Goal: Book appointment/travel/reservation

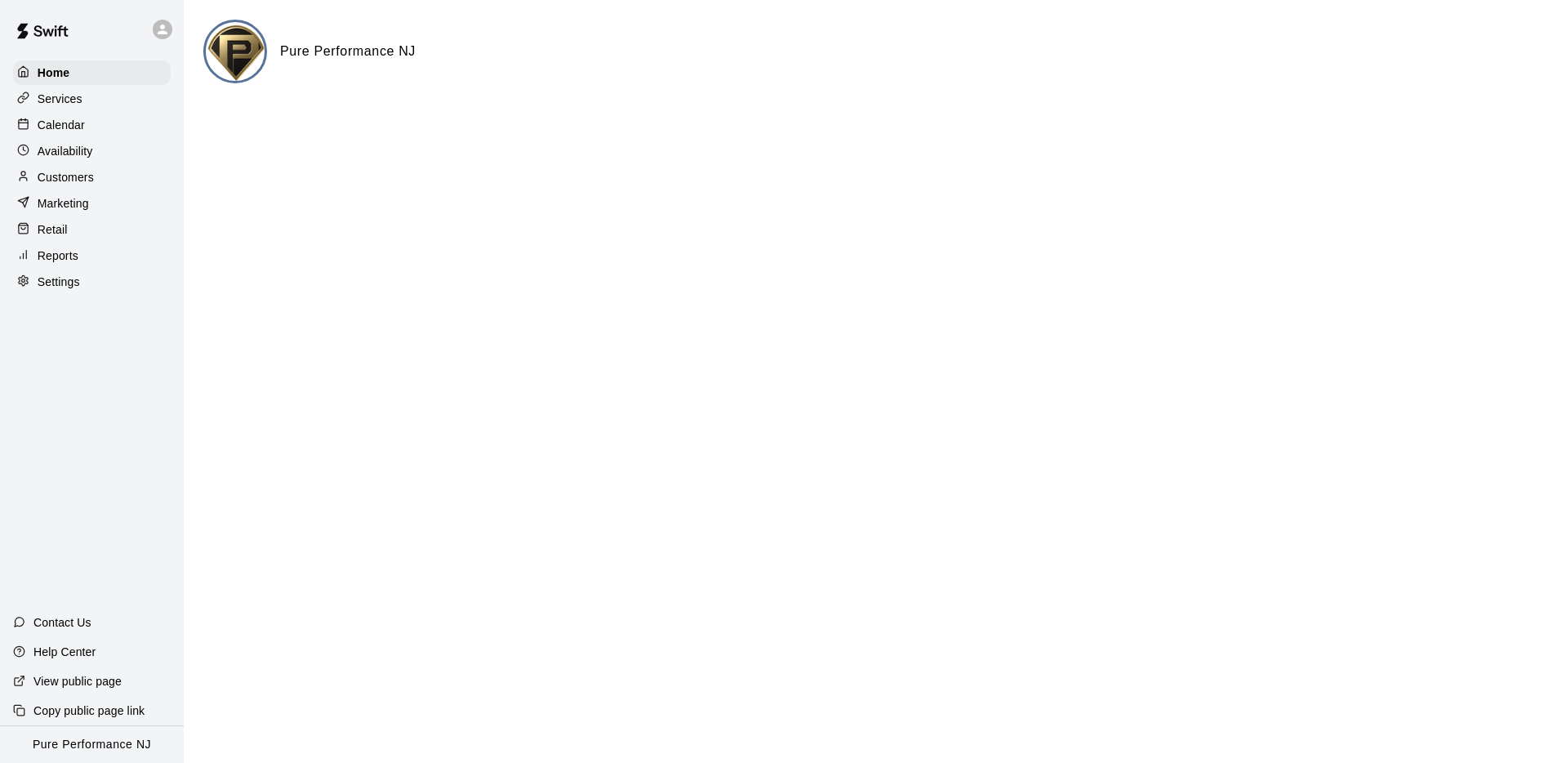
click at [148, 32] on div at bounding box center [91, 29] width 184 height 58
click at [161, 31] on icon at bounding box center [162, 29] width 10 height 10
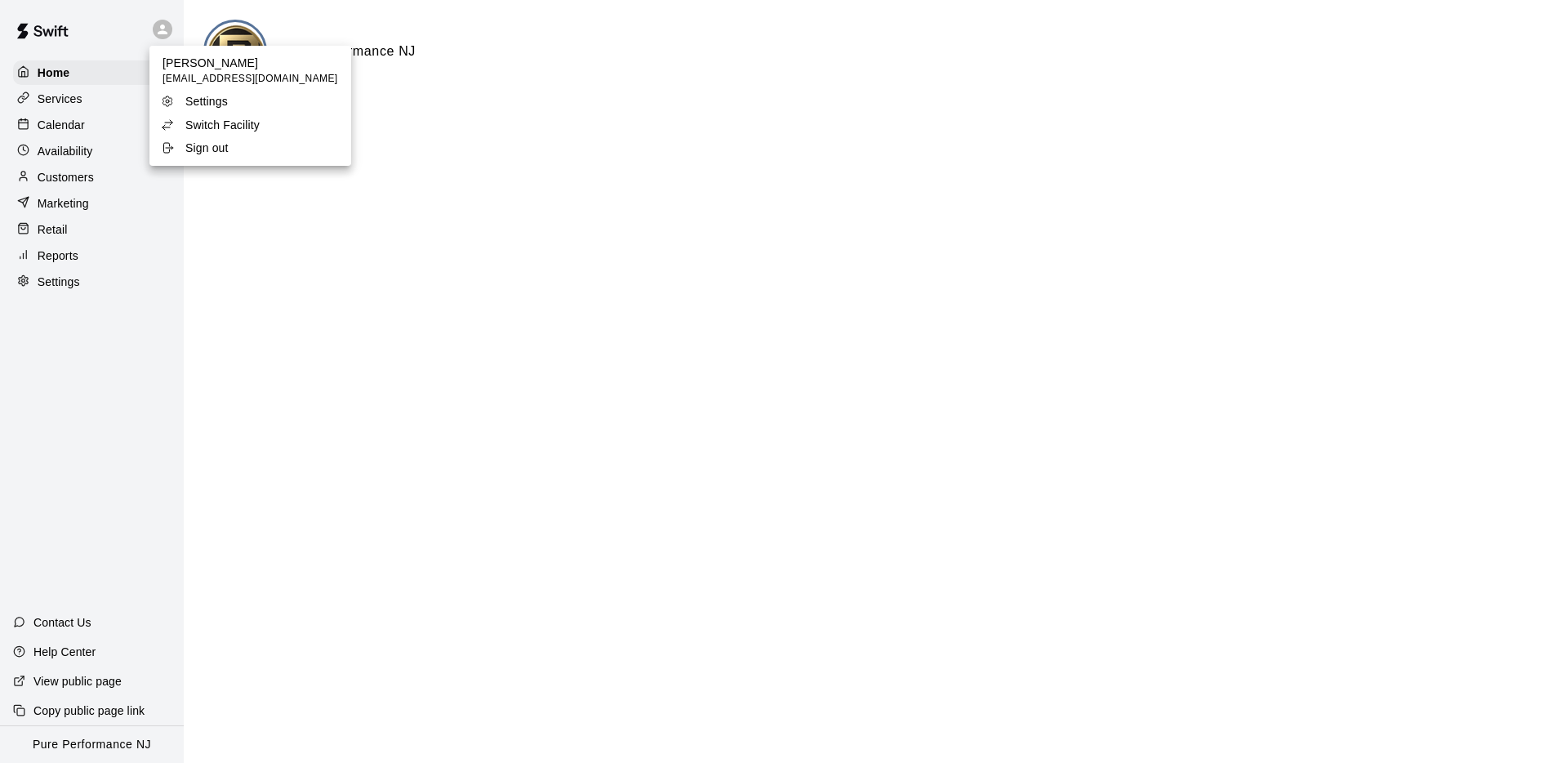
click at [215, 120] on p "Switch Facility" at bounding box center [222, 125] width 74 height 17
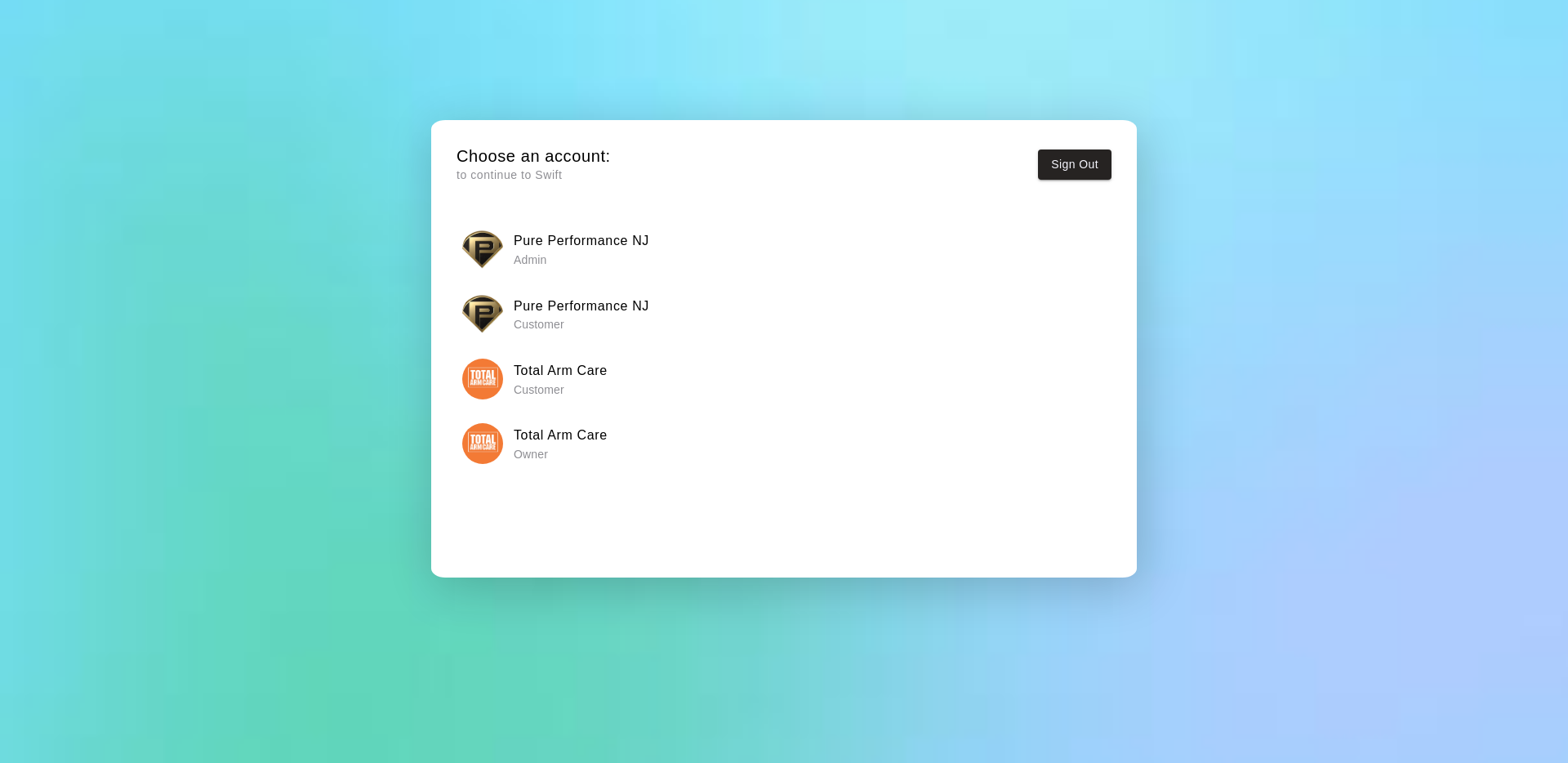
click at [530, 446] on p "Owner" at bounding box center [561, 454] width 94 height 17
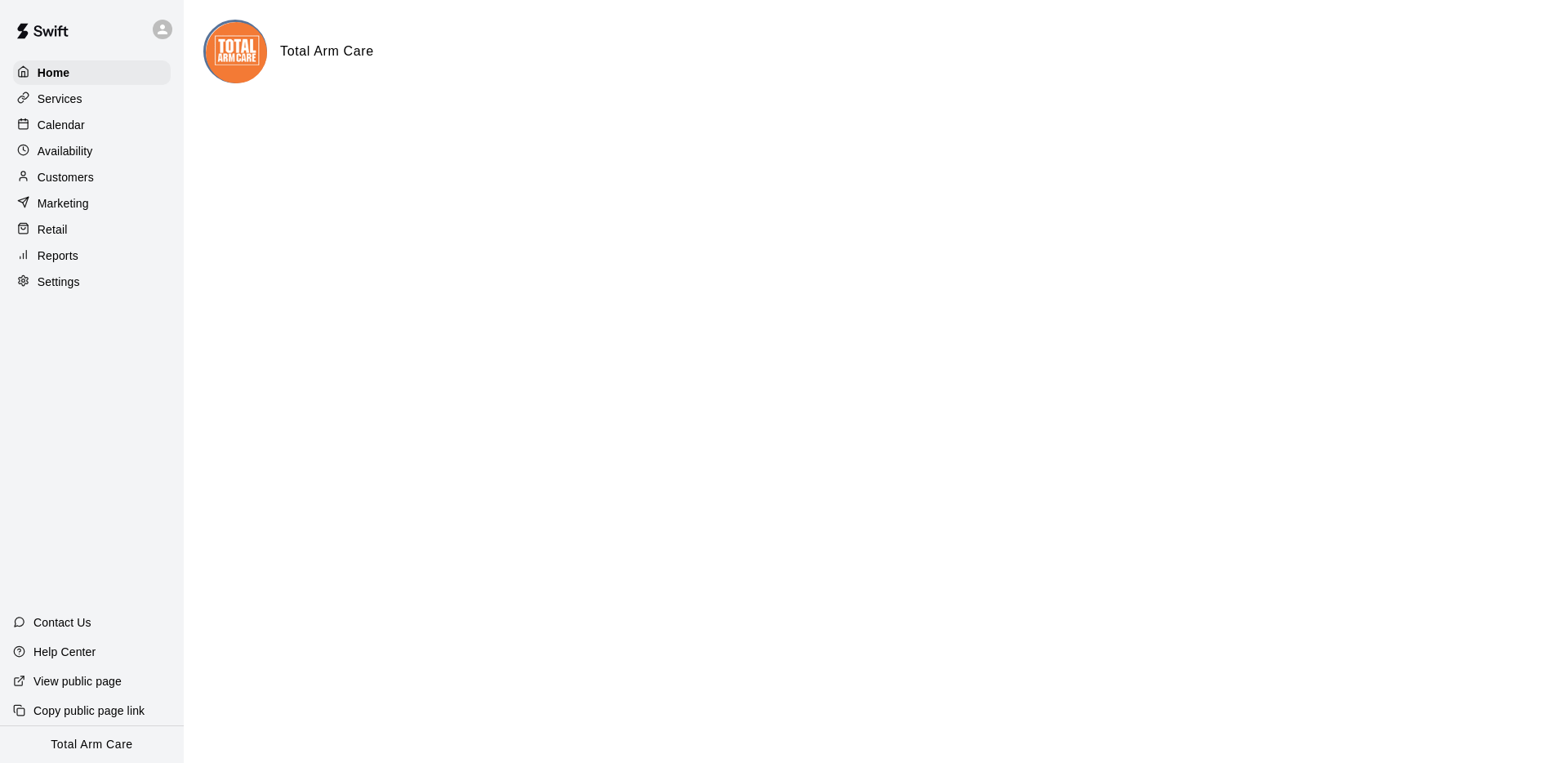
click at [84, 174] on p "Customers" at bounding box center [65, 177] width 57 height 17
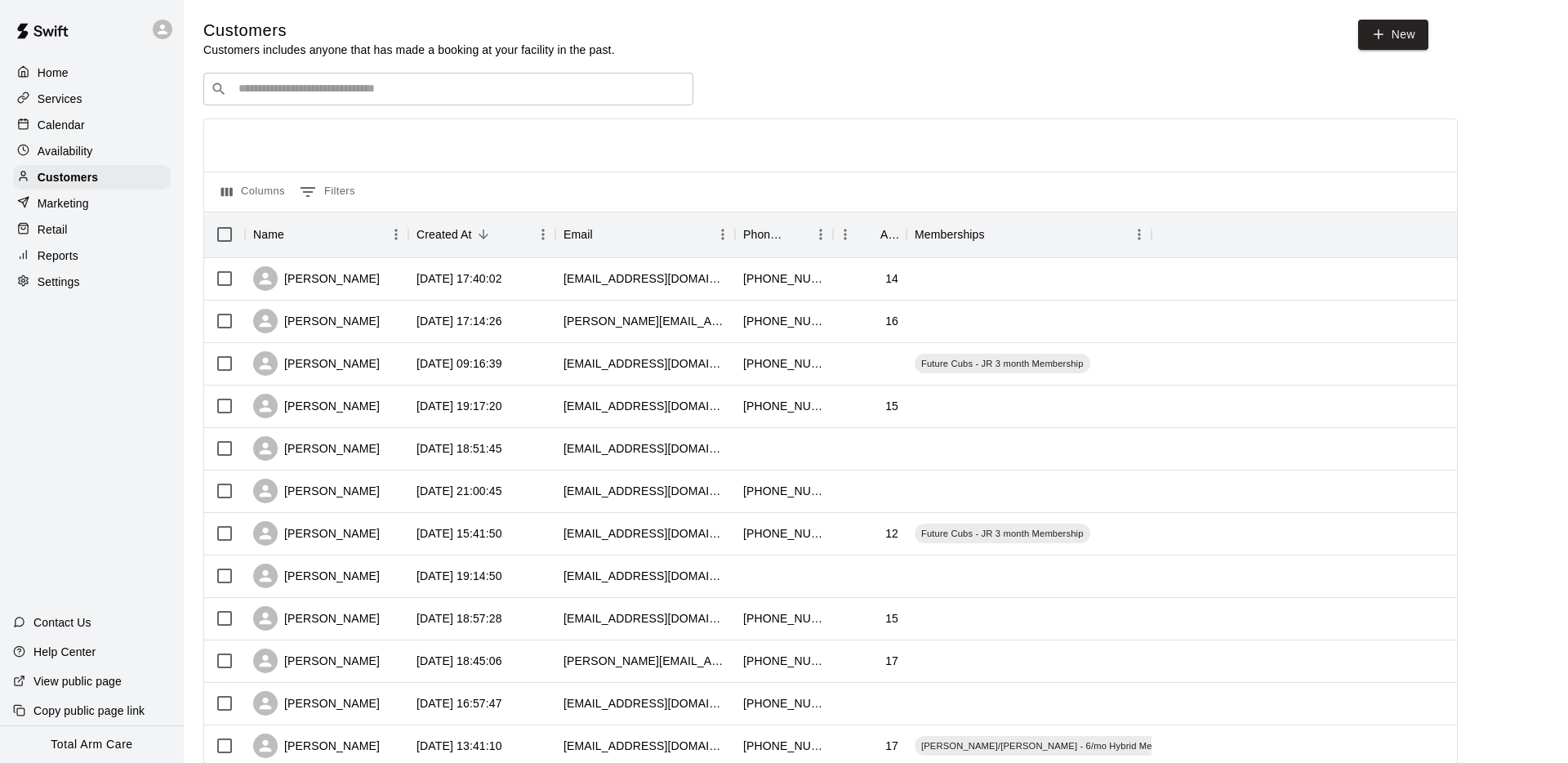
click at [343, 89] on input "Search customers by name or email" at bounding box center [459, 89] width 452 height 17
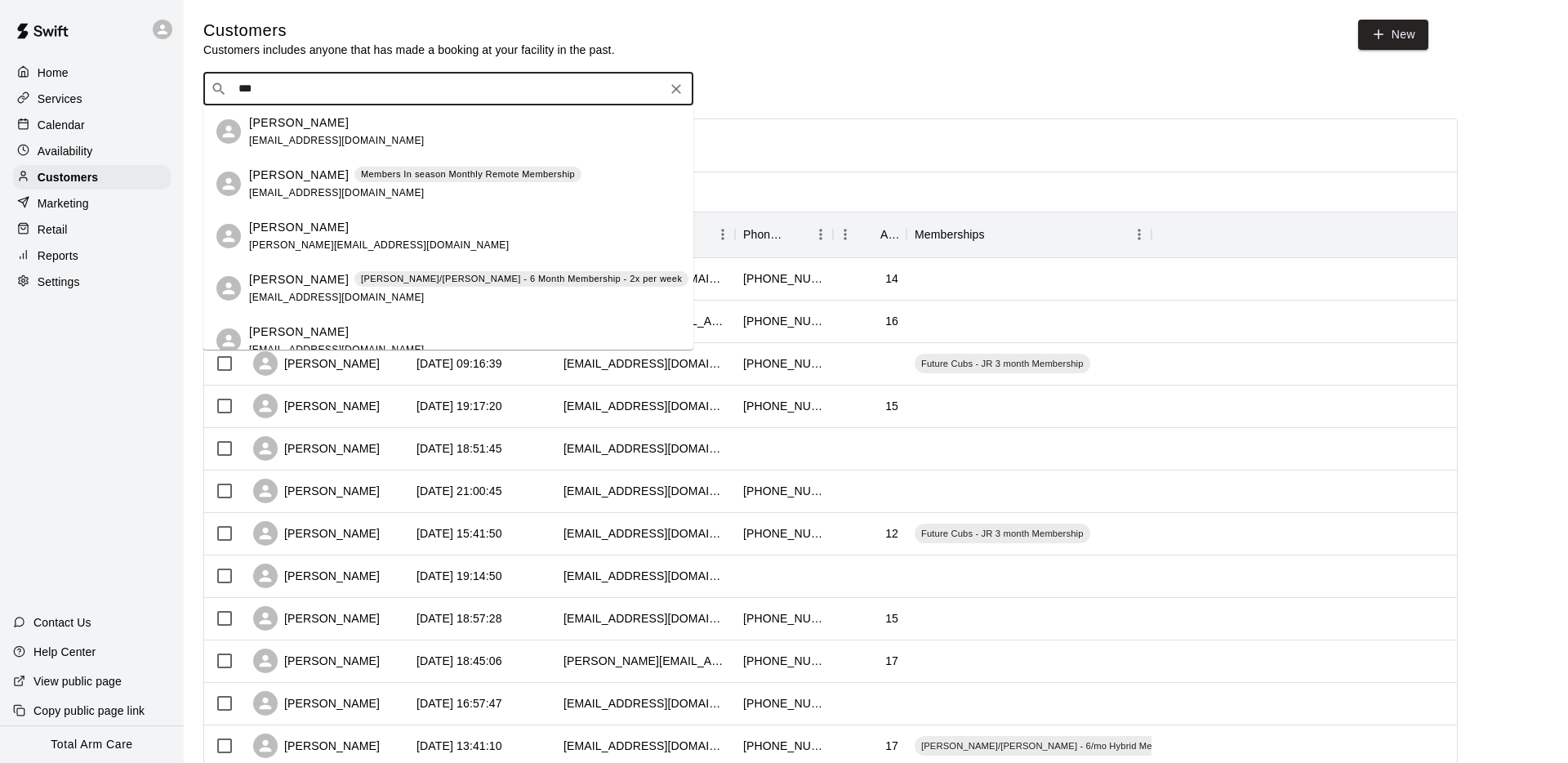
type input "****"
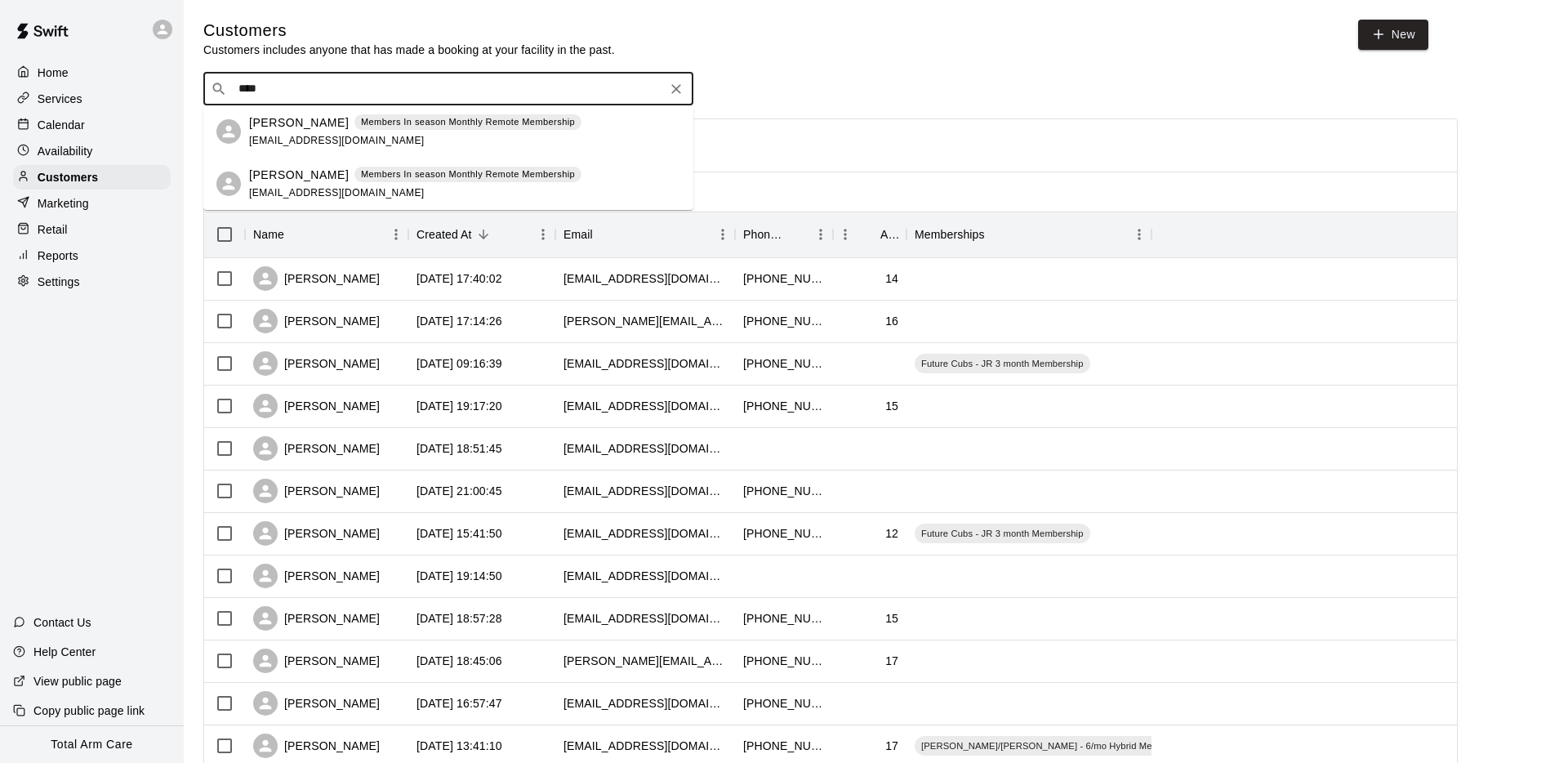
scroll to position [15, 0]
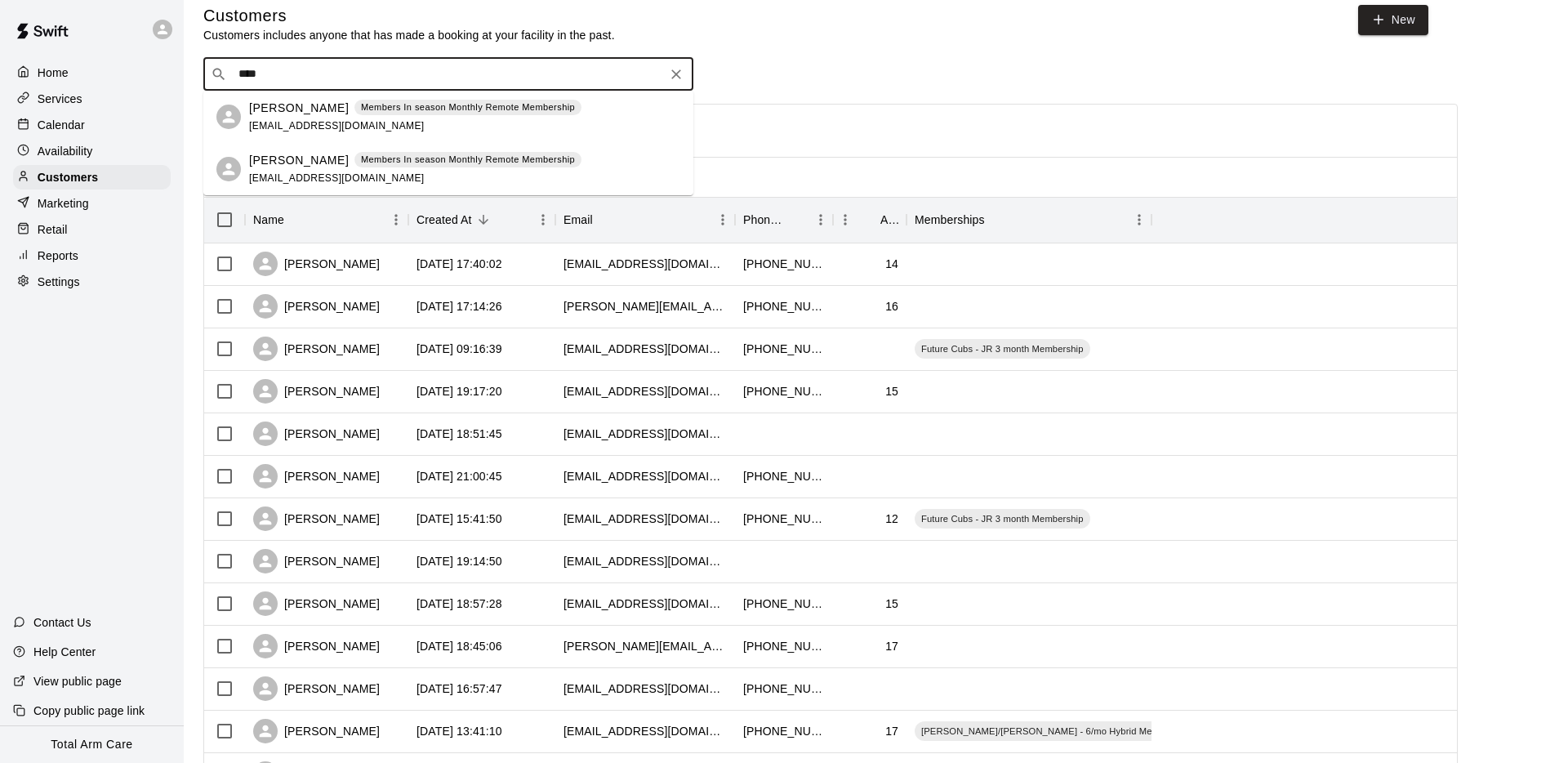
click at [292, 164] on p "[PERSON_NAME]" at bounding box center [299, 160] width 99 height 17
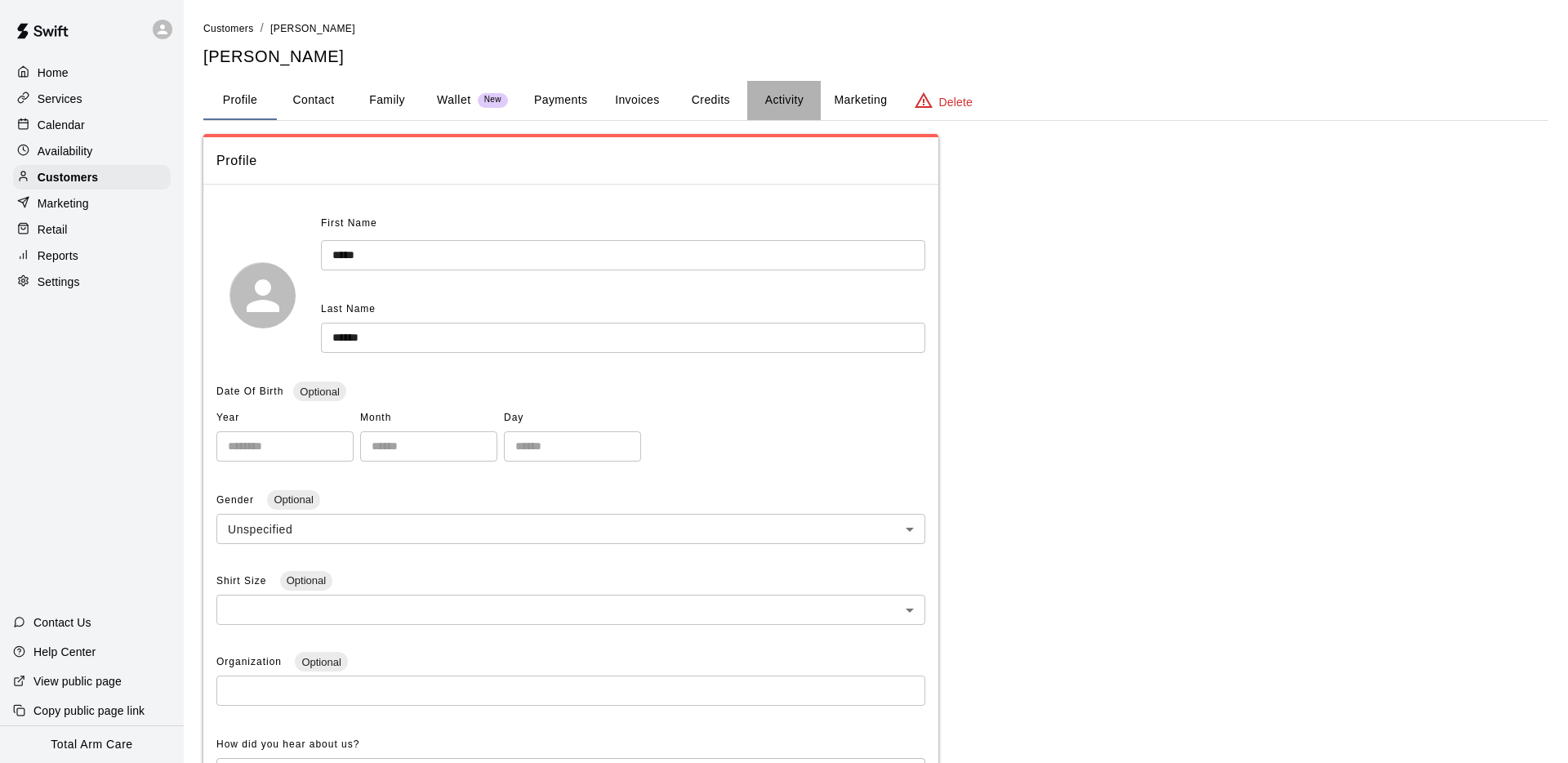
click at [806, 98] on button "Activity" at bounding box center [784, 100] width 73 height 39
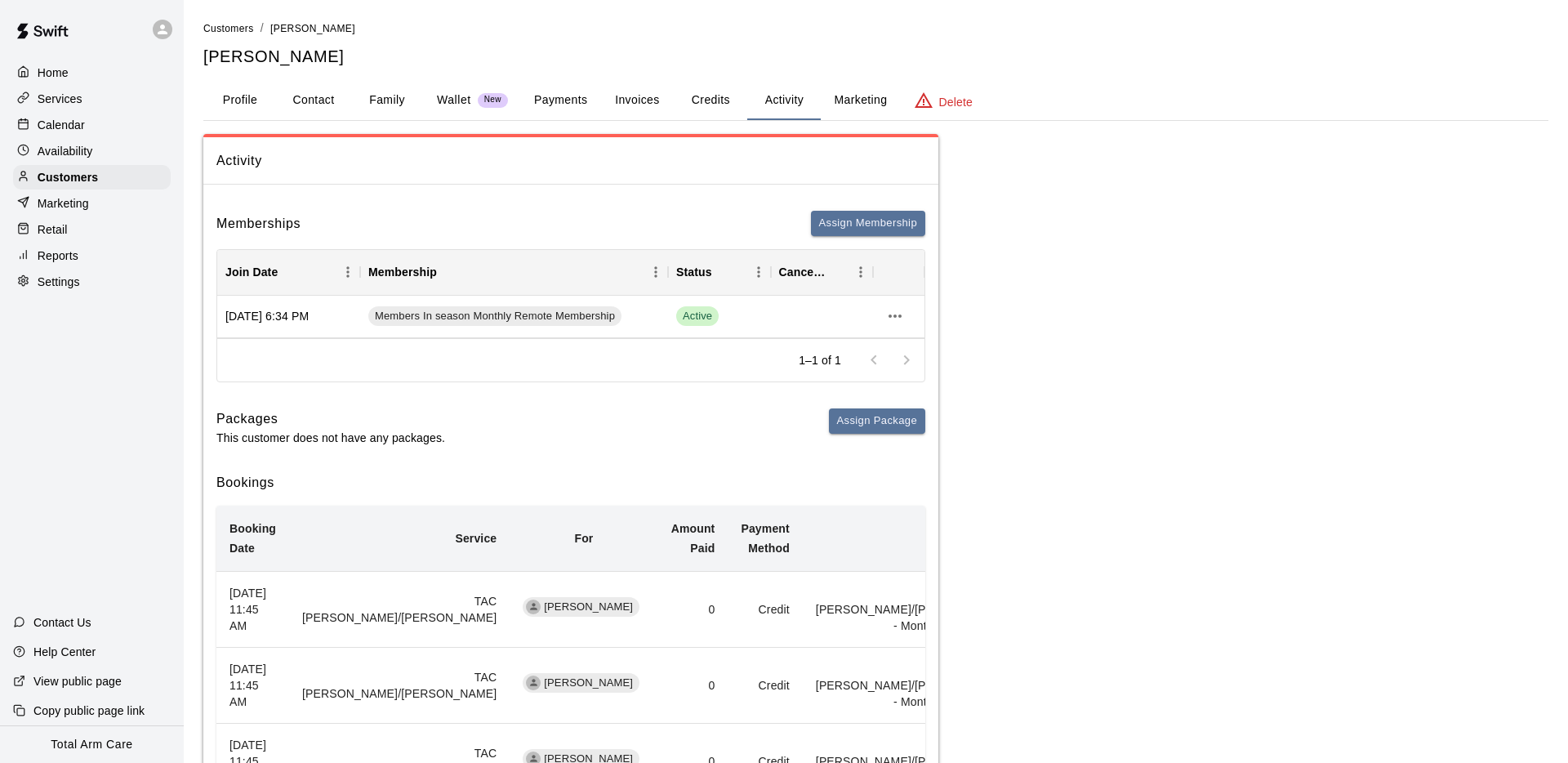
click at [51, 112] on div "Calendar" at bounding box center [91, 125] width 158 height 24
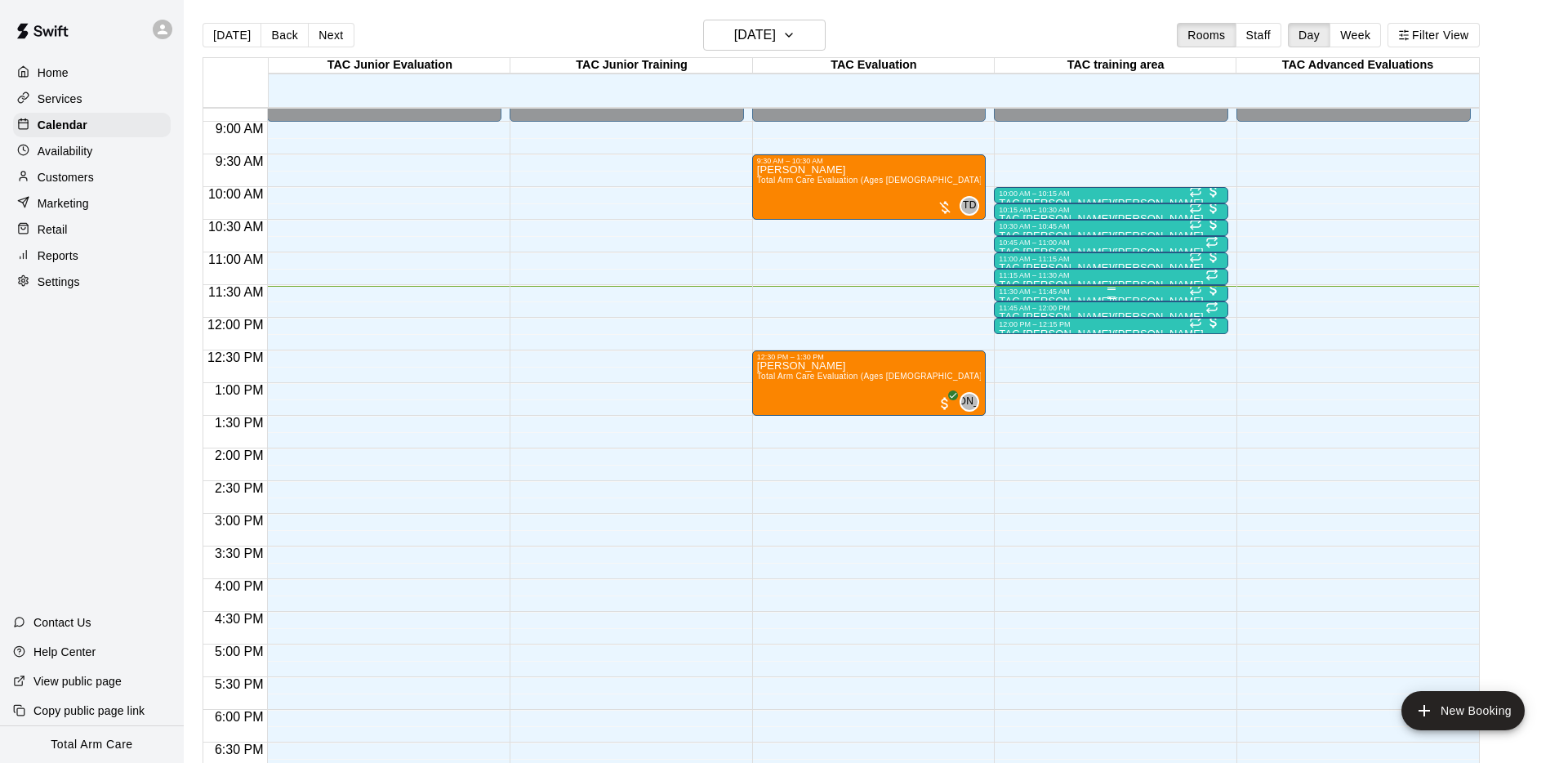
scroll to position [550, 0]
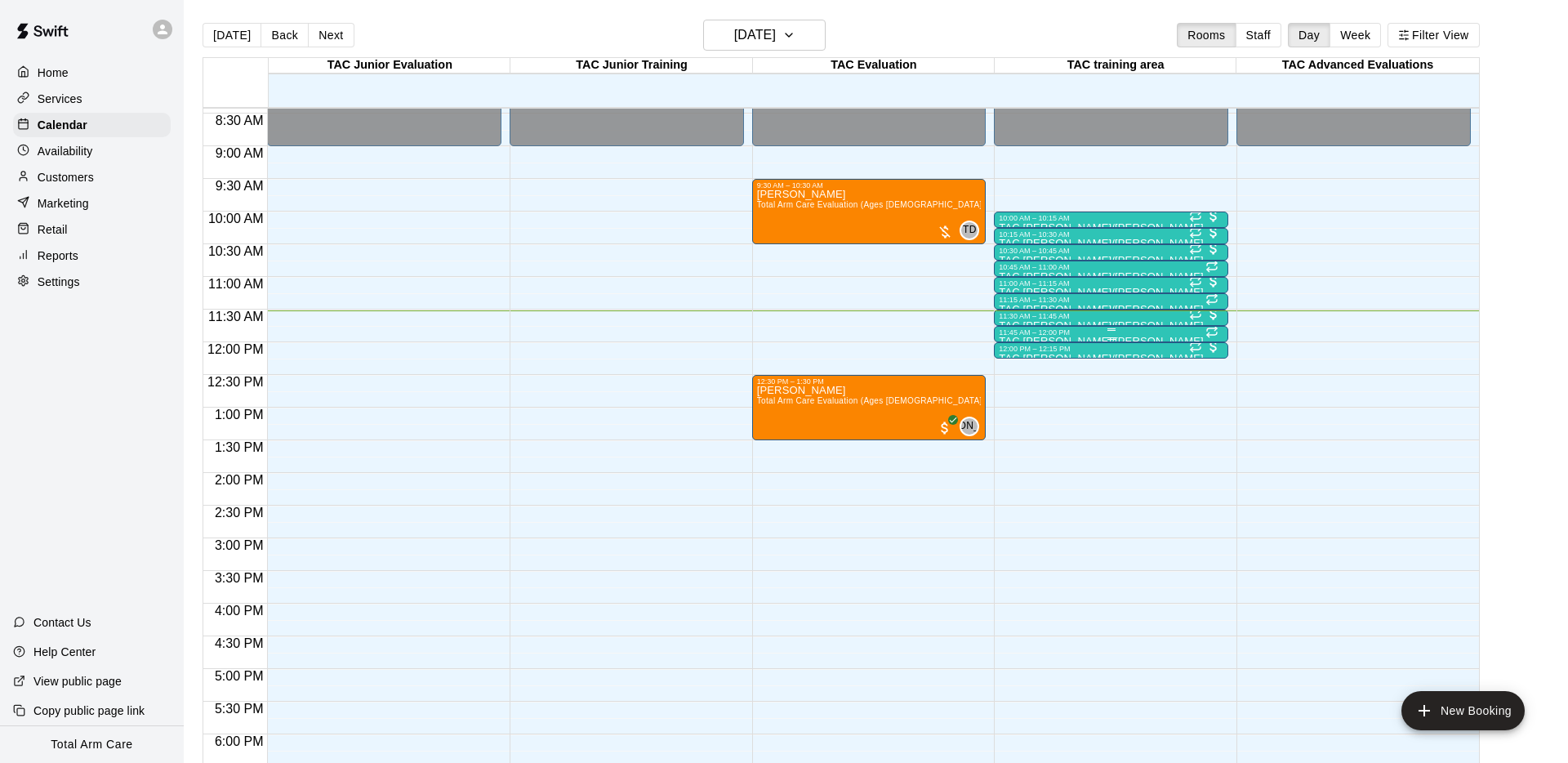
click at [1029, 333] on div "11:45 AM – 12:00 PM" at bounding box center [1111, 332] width 225 height 8
click at [1158, 338] on div at bounding box center [784, 382] width 1568 height 763
click at [1142, 334] on div "11:45 AM – 12:00 PM" at bounding box center [1111, 332] width 225 height 8
click at [1012, 344] on icon "edit" at bounding box center [1016, 344] width 15 height 15
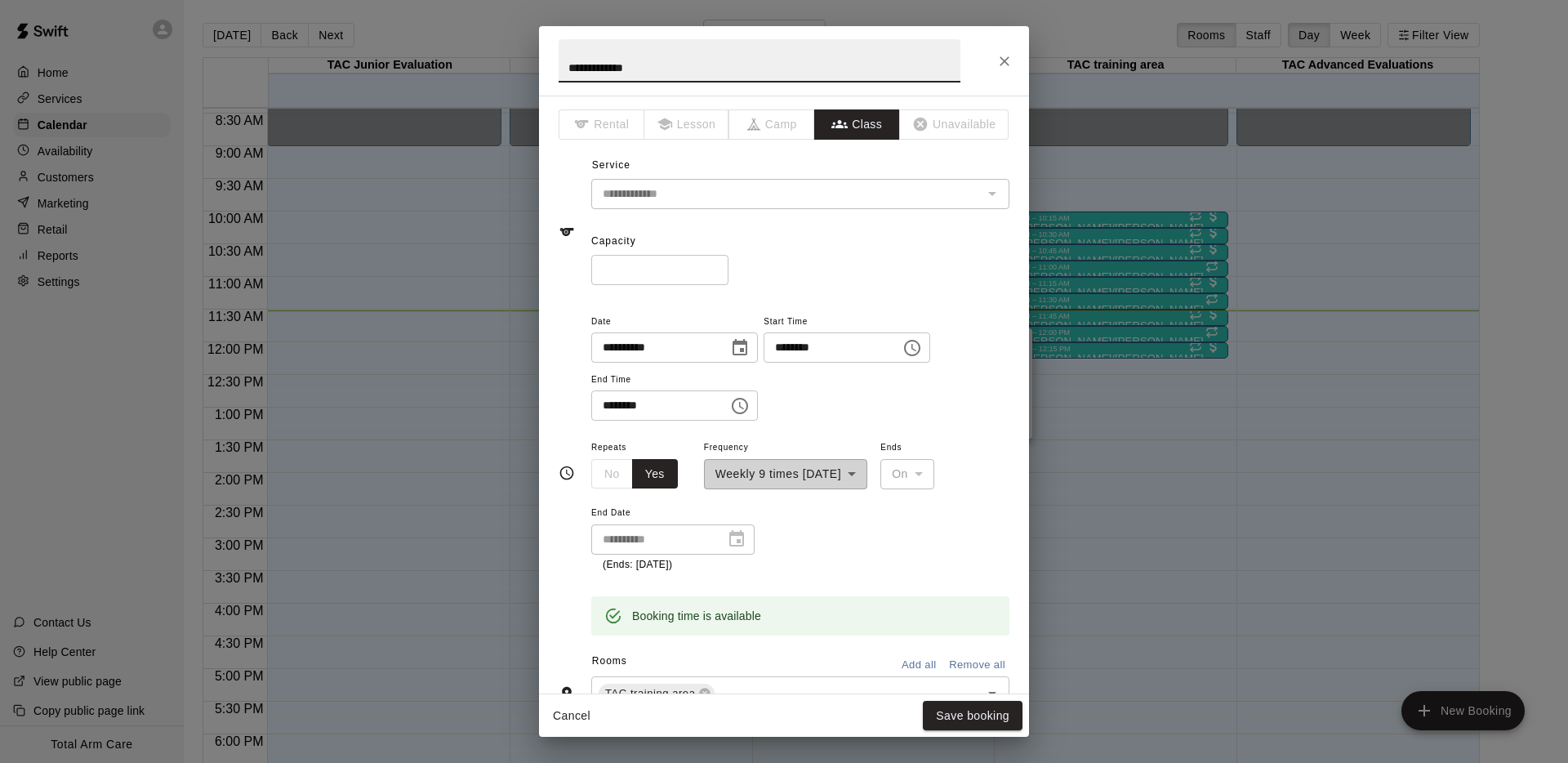
scroll to position [3, 0]
click at [1001, 64] on icon "Close" at bounding box center [1004, 61] width 10 height 10
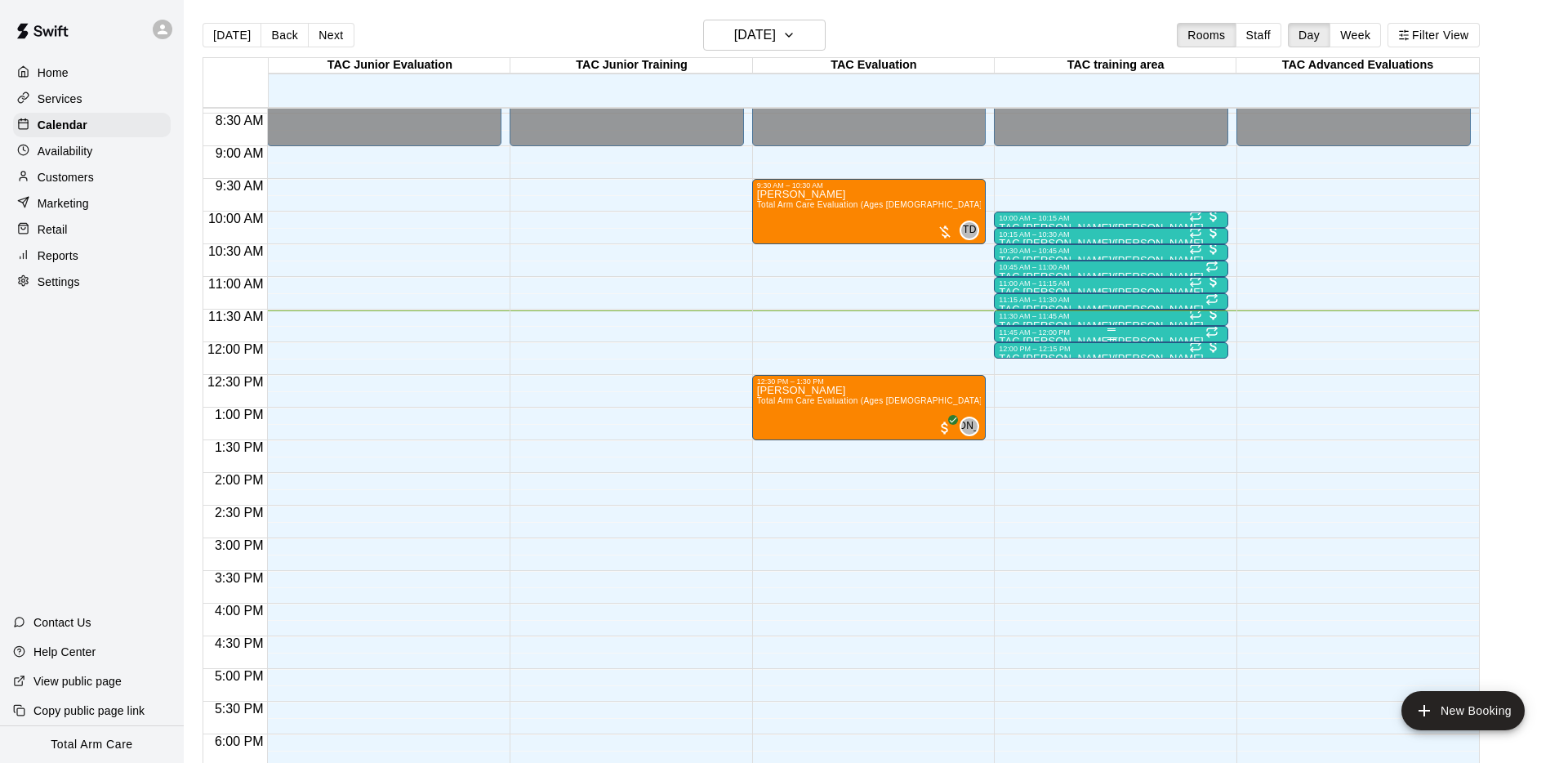
click at [1117, 329] on div at bounding box center [1111, 329] width 225 height 3
click at [1012, 395] on button "edit" at bounding box center [1015, 383] width 32 height 32
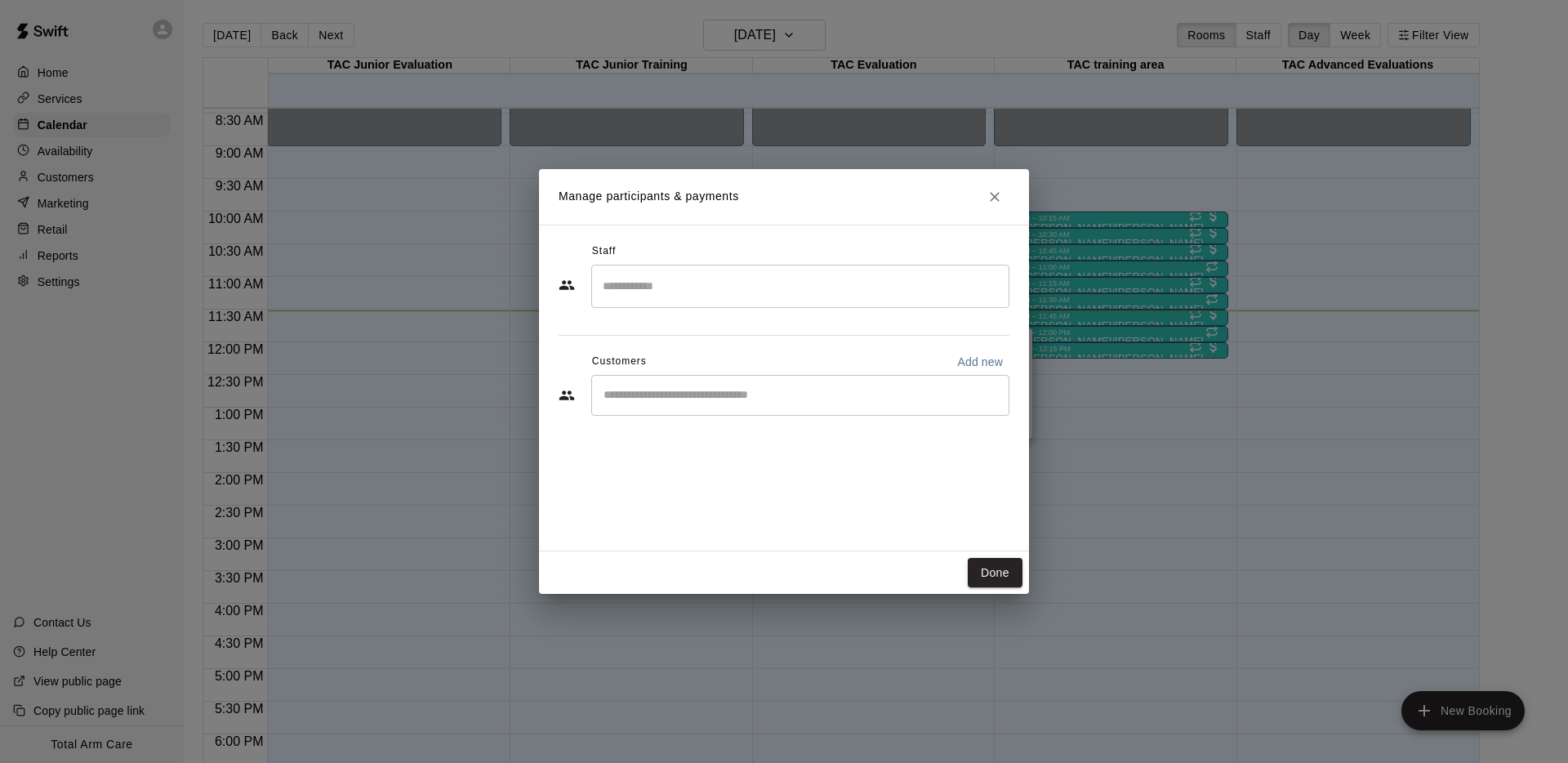
click at [875, 389] on input "Start typing to search customers..." at bounding box center [800, 395] width 403 height 17
type input "****"
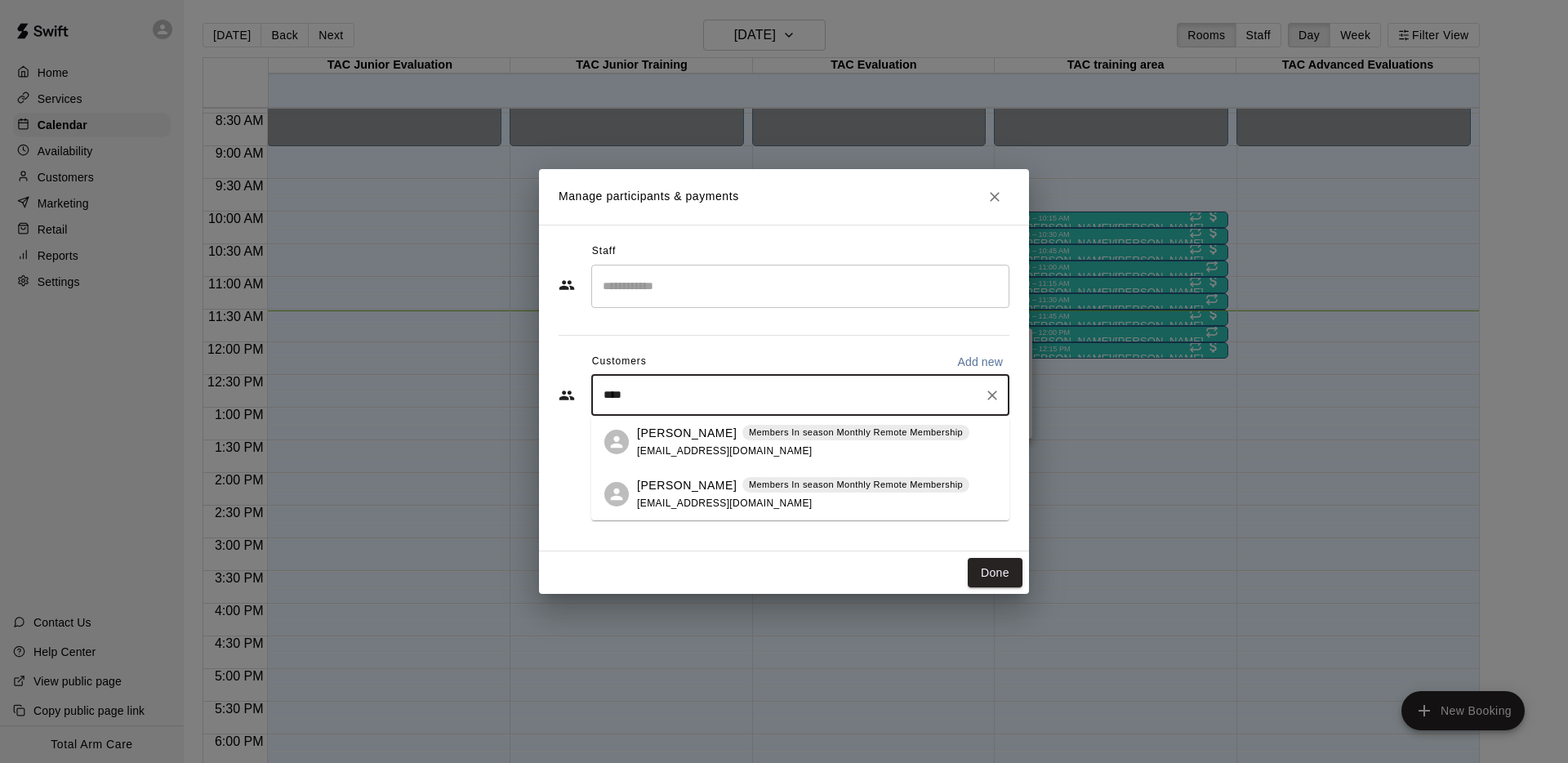
click at [683, 489] on p "[PERSON_NAME]" at bounding box center [686, 485] width 99 height 17
